Goal: Browse casually

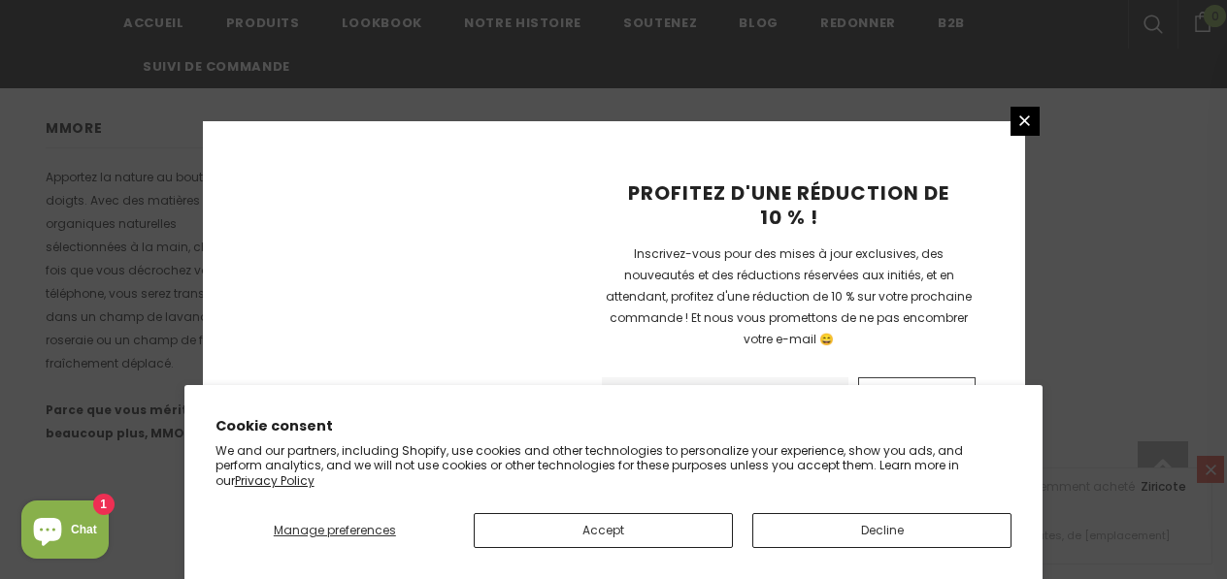
scroll to position [1497, 0]
